Goal: Complete application form

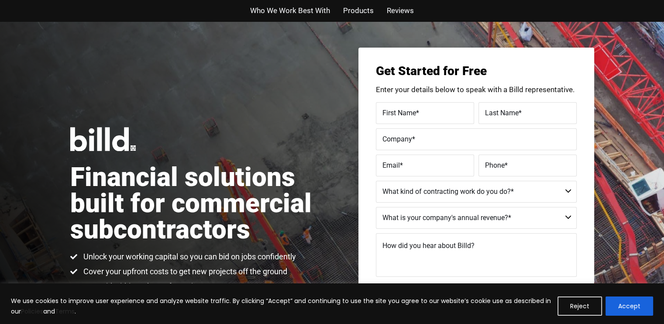
click at [358, 10] on span "Products" at bounding box center [358, 10] width 31 height 13
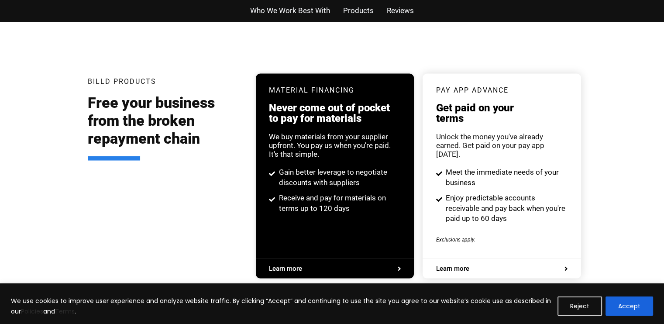
scroll to position [1665, 0]
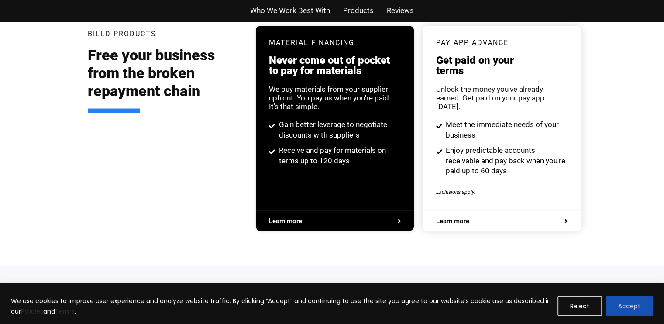
click at [631, 306] on button "Accept" at bounding box center [630, 306] width 48 height 19
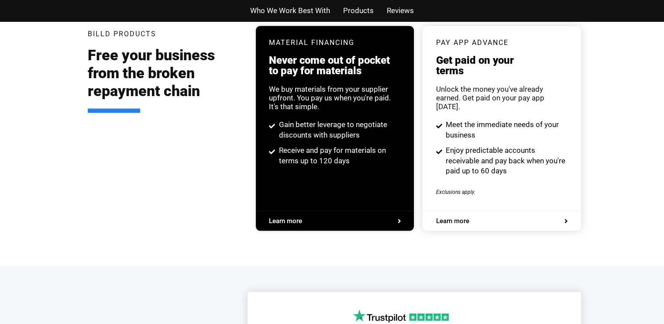
scroll to position [0, 0]
click at [622, 182] on div "Billd Products Free your business from the broken repayment chain Material Fina…" at bounding box center [332, 133] width 664 height 266
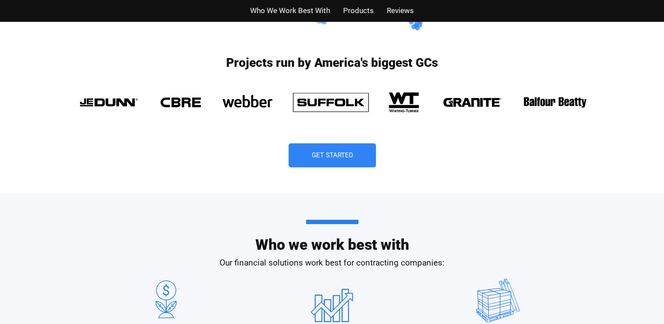
scroll to position [634, 0]
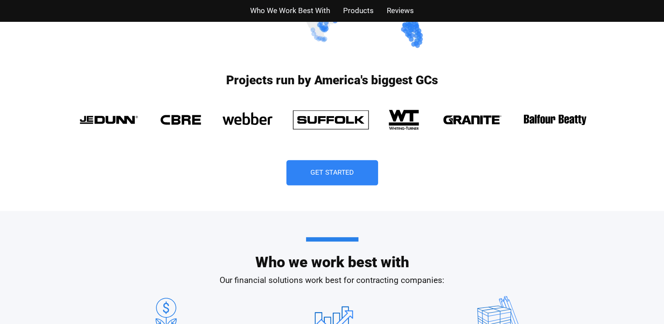
click at [336, 170] on span "Get Started" at bounding box center [333, 172] width 44 height 7
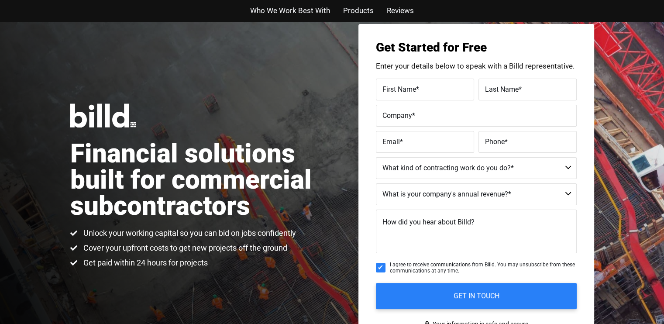
scroll to position [21, 0]
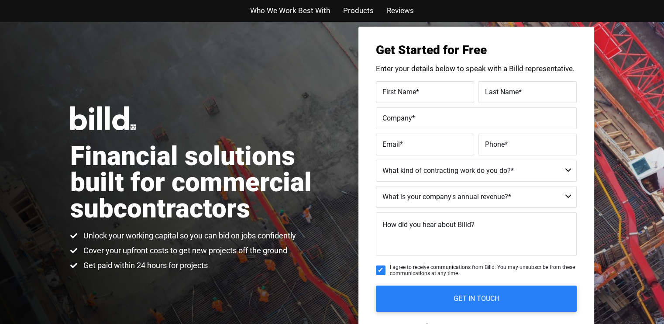
click at [391, 92] on span "First Name" at bounding box center [400, 91] width 34 height 8
click at [391, 92] on input "First Name *" at bounding box center [425, 92] width 98 height 22
type input "Richener"
type input "[PERSON_NAME]"
type input "Ricoflow Equity, LLC"
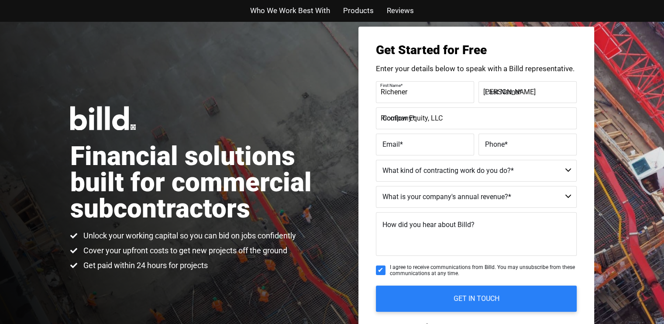
type input "[EMAIL_ADDRESS][DOMAIN_NAME]"
type input "[PHONE_NUMBER]"
click at [438, 169] on select "Commercial Commercial and Residential Residential Not a Contractor" at bounding box center [476, 171] width 201 height 22
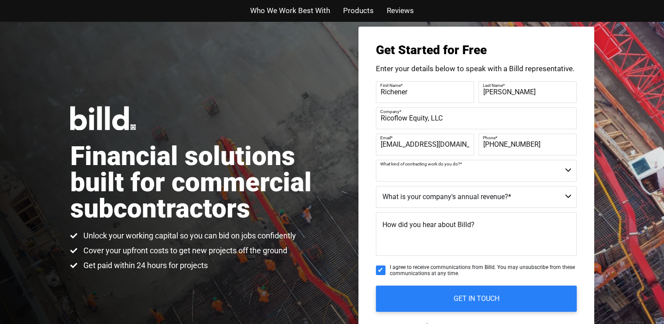
select select "Commercial and Residential"
click at [376, 160] on select "Commercial Commercial and Residential Residential Not a Contractor" at bounding box center [476, 171] width 201 height 22
click at [450, 197] on select "$40M + $25M - $40M $8M - $25M $4M - $8M $2M - $4M $1M - $2M Less than $1M" at bounding box center [476, 197] width 201 height 22
select select "$1M - $2M"
click at [376, 186] on select "$40M + $25M - $40M $8M - $25M $4M - $8M $2M - $4M $1M - $2M Less than $1M" at bounding box center [476, 197] width 201 height 22
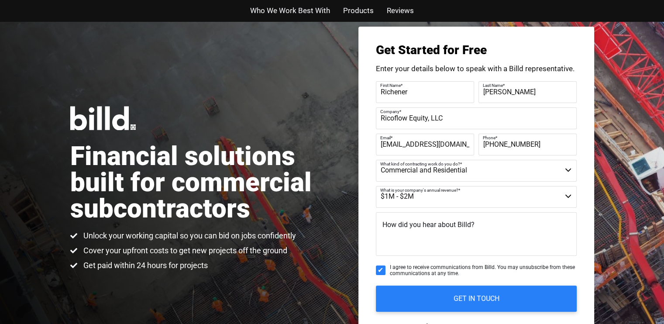
click at [409, 227] on span "How did you hear about Billd?" at bounding box center [429, 225] width 92 height 8
click at [409, 227] on textarea "How did you hear about Billd?" at bounding box center [476, 234] width 201 height 44
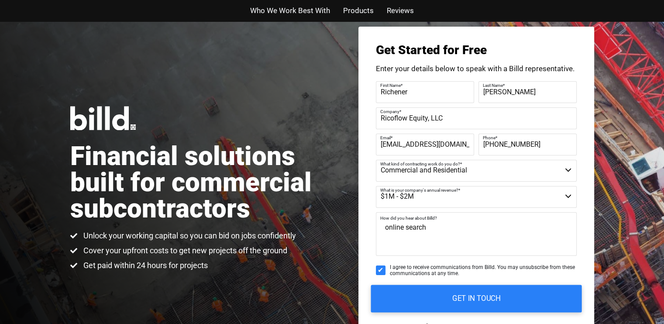
type textarea "online search"
click at [483, 299] on input "GET IN TOUCH" at bounding box center [476, 299] width 211 height 28
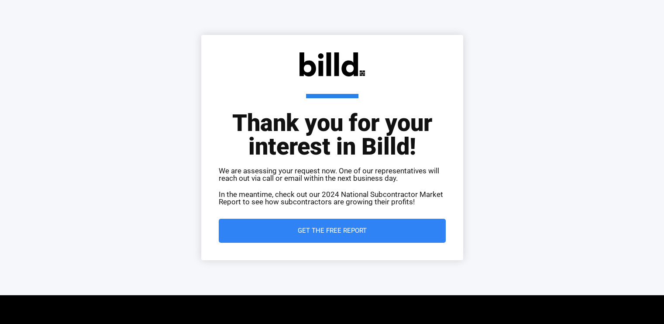
click at [334, 229] on span "Get the Free Report" at bounding box center [332, 231] width 69 height 7
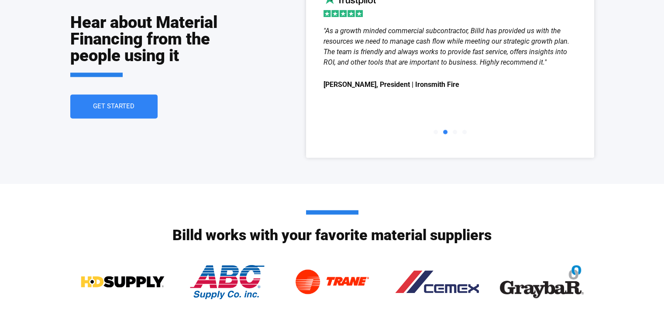
scroll to position [1245, 0]
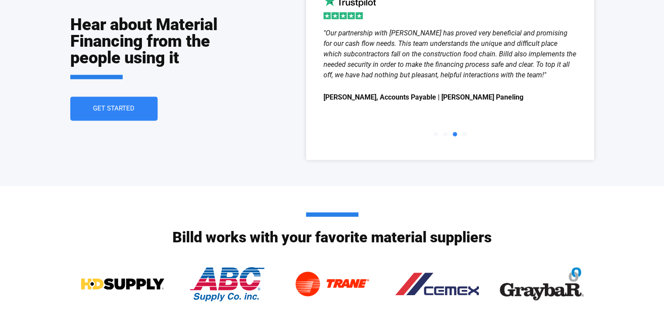
click at [128, 108] on span "Get Started" at bounding box center [113, 108] width 41 height 7
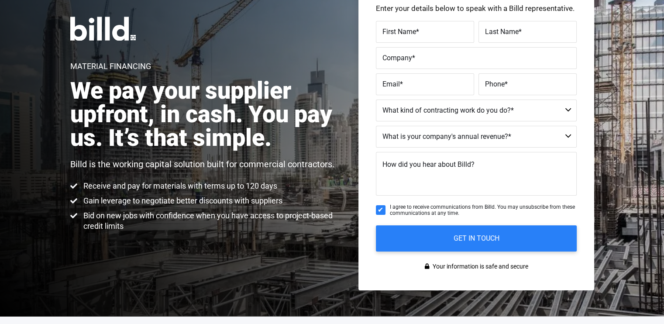
scroll to position [20, 0]
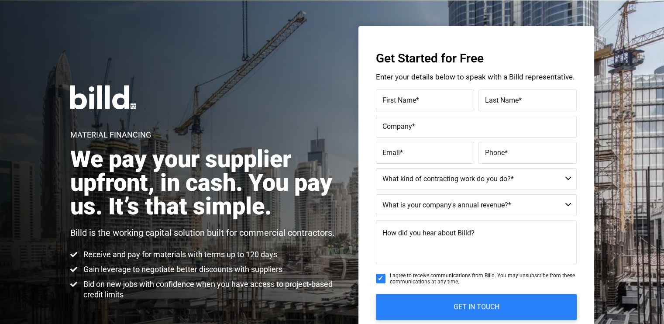
click at [398, 100] on span "First Name" at bounding box center [400, 100] width 34 height 8
click at [398, 100] on input "First Name *" at bounding box center [425, 101] width 98 height 22
